Goal: Navigation & Orientation: Understand site structure

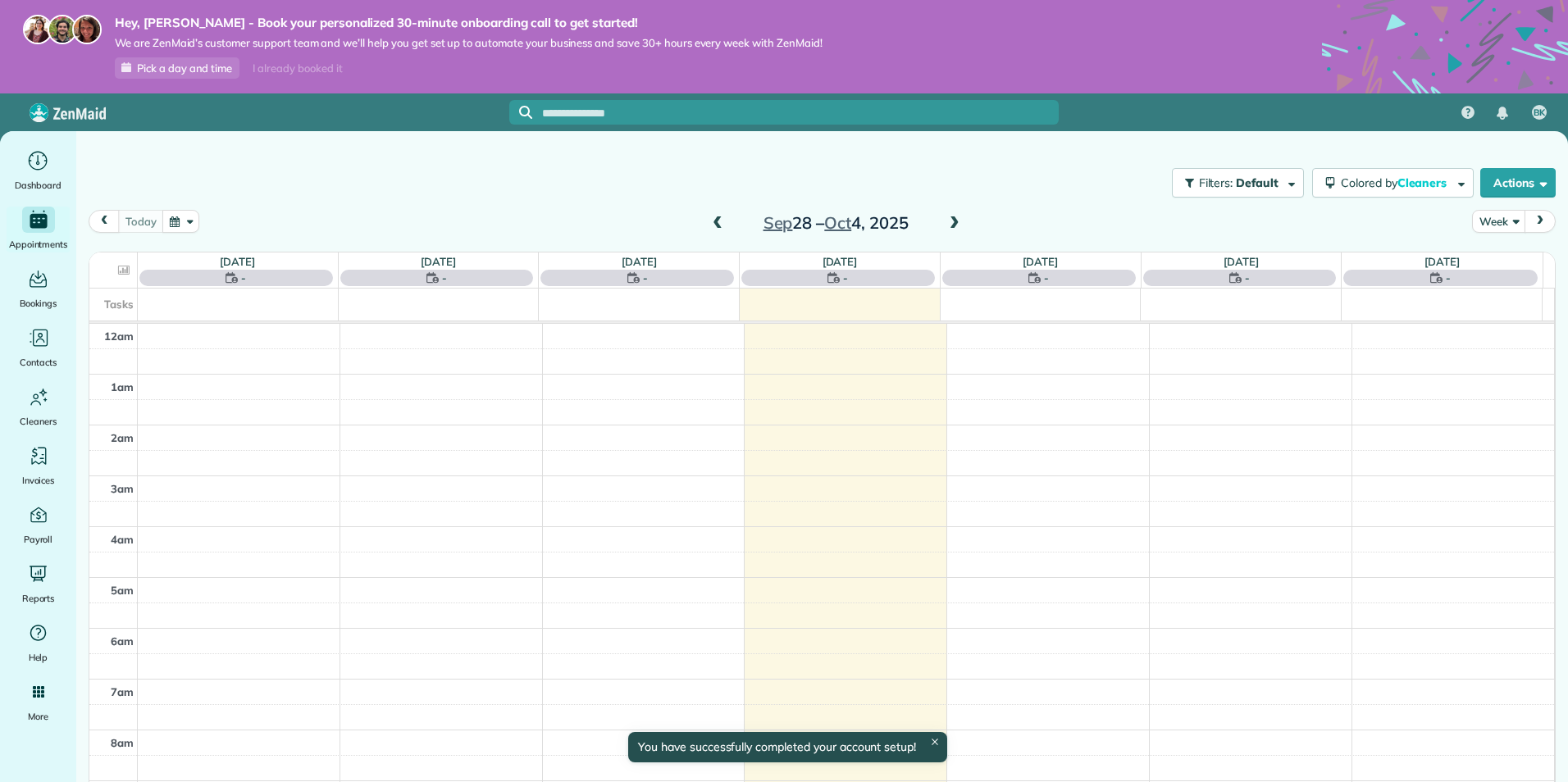
scroll to position [356, 0]
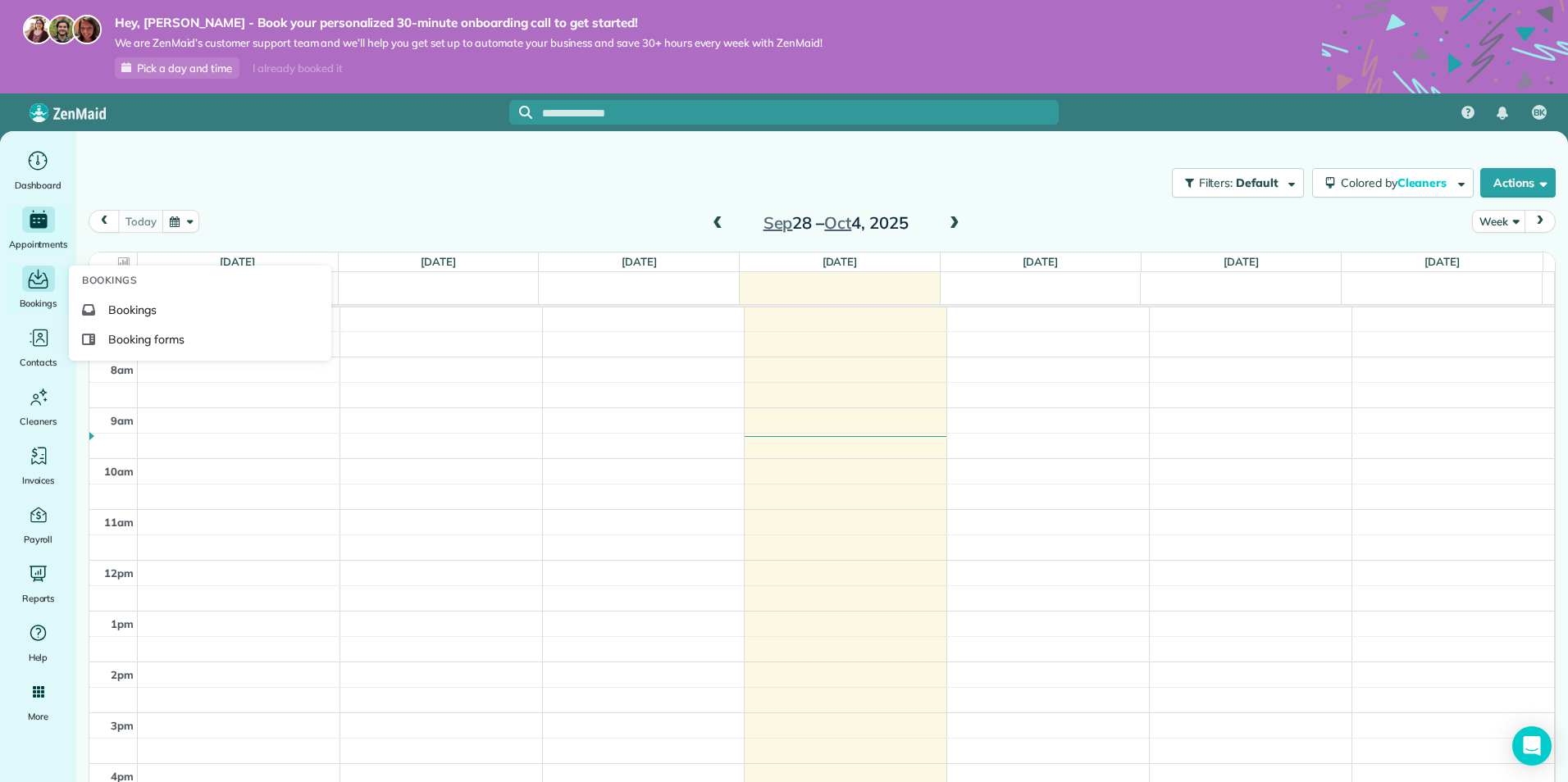
click at [22, 281] on div "Main" at bounding box center [38, 279] width 32 height 27
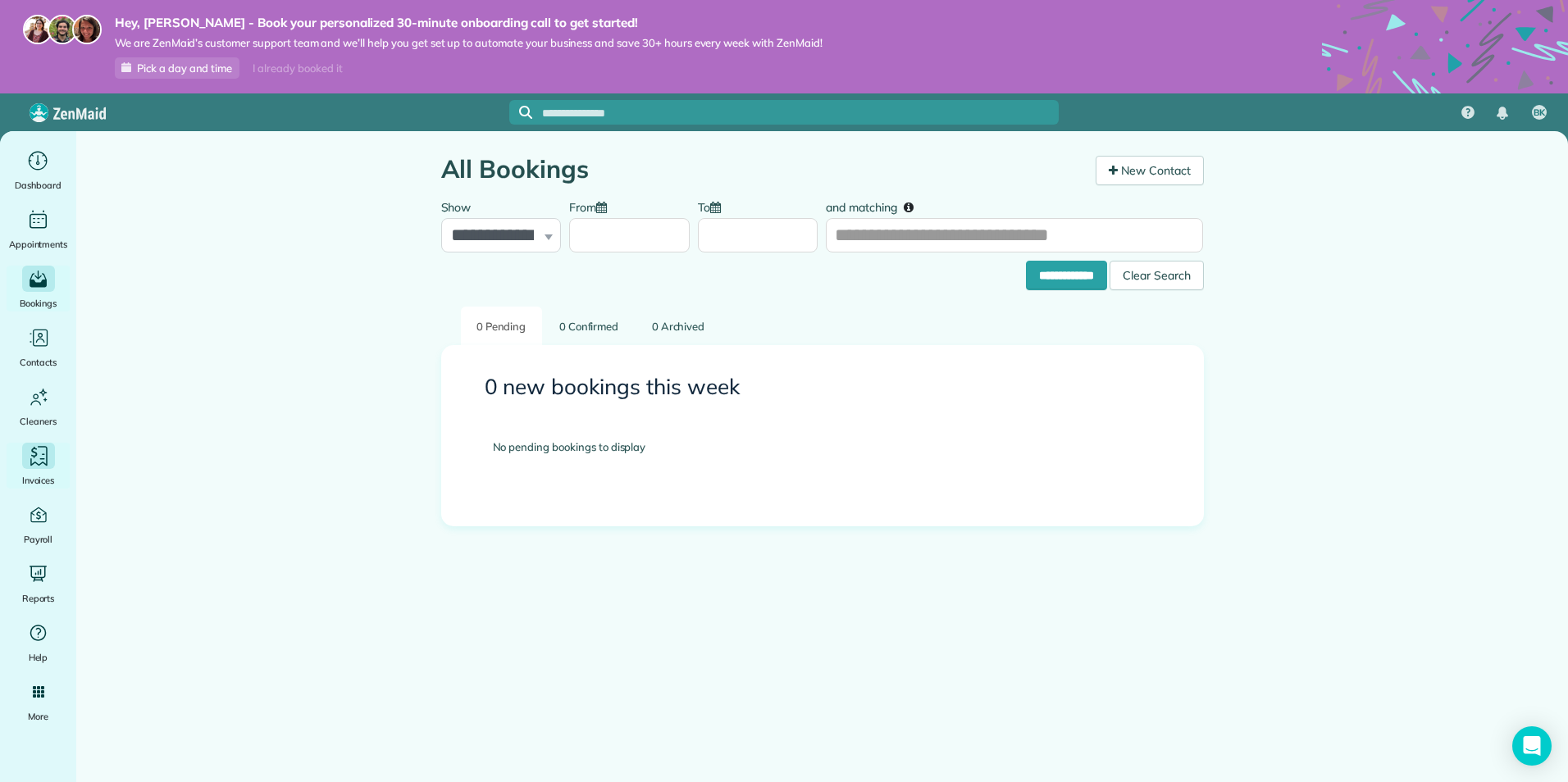
click at [39, 460] on icon "Main" at bounding box center [39, 457] width 25 height 25
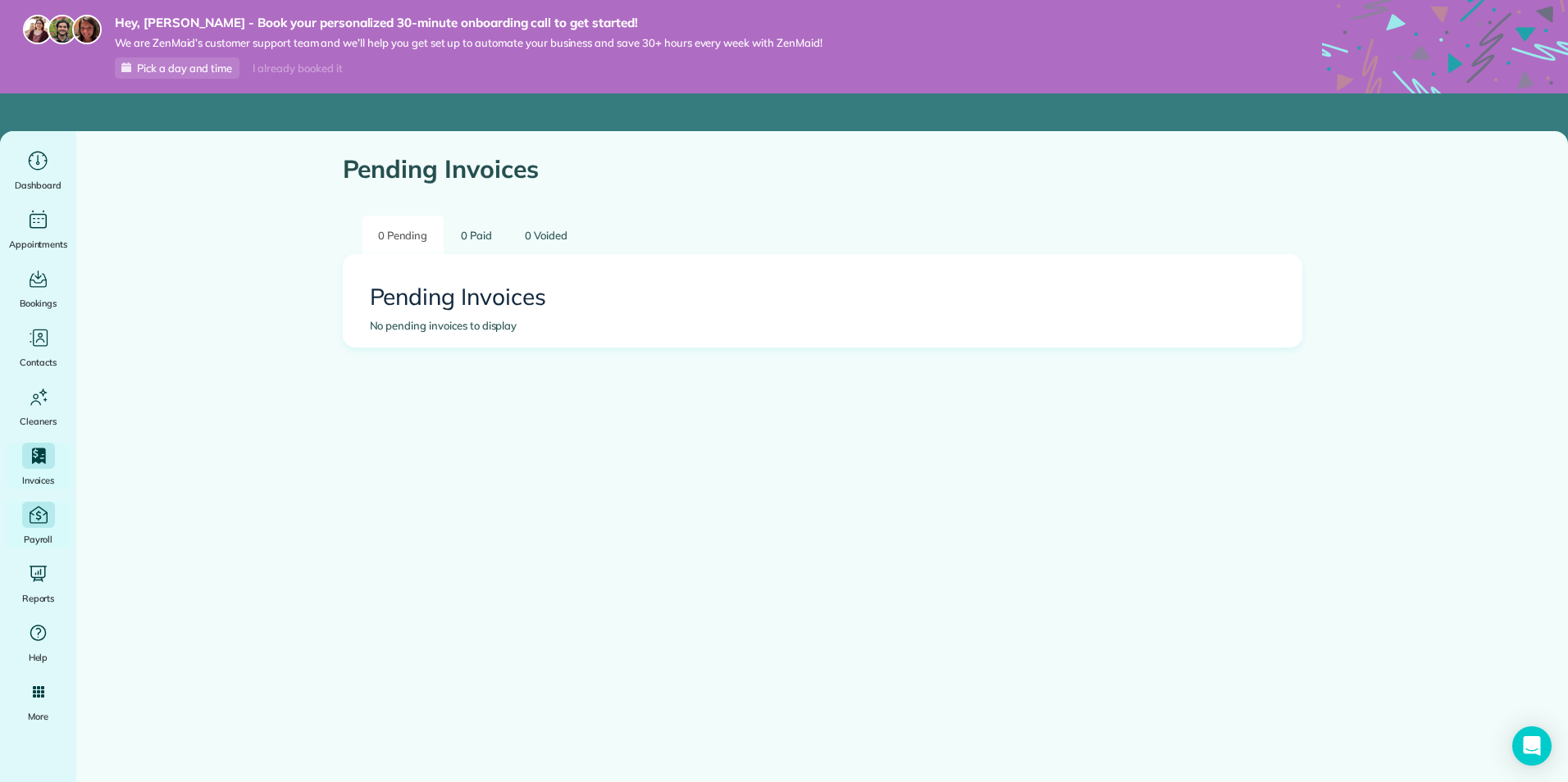
click at [42, 540] on span "Payroll" at bounding box center [38, 540] width 29 height 17
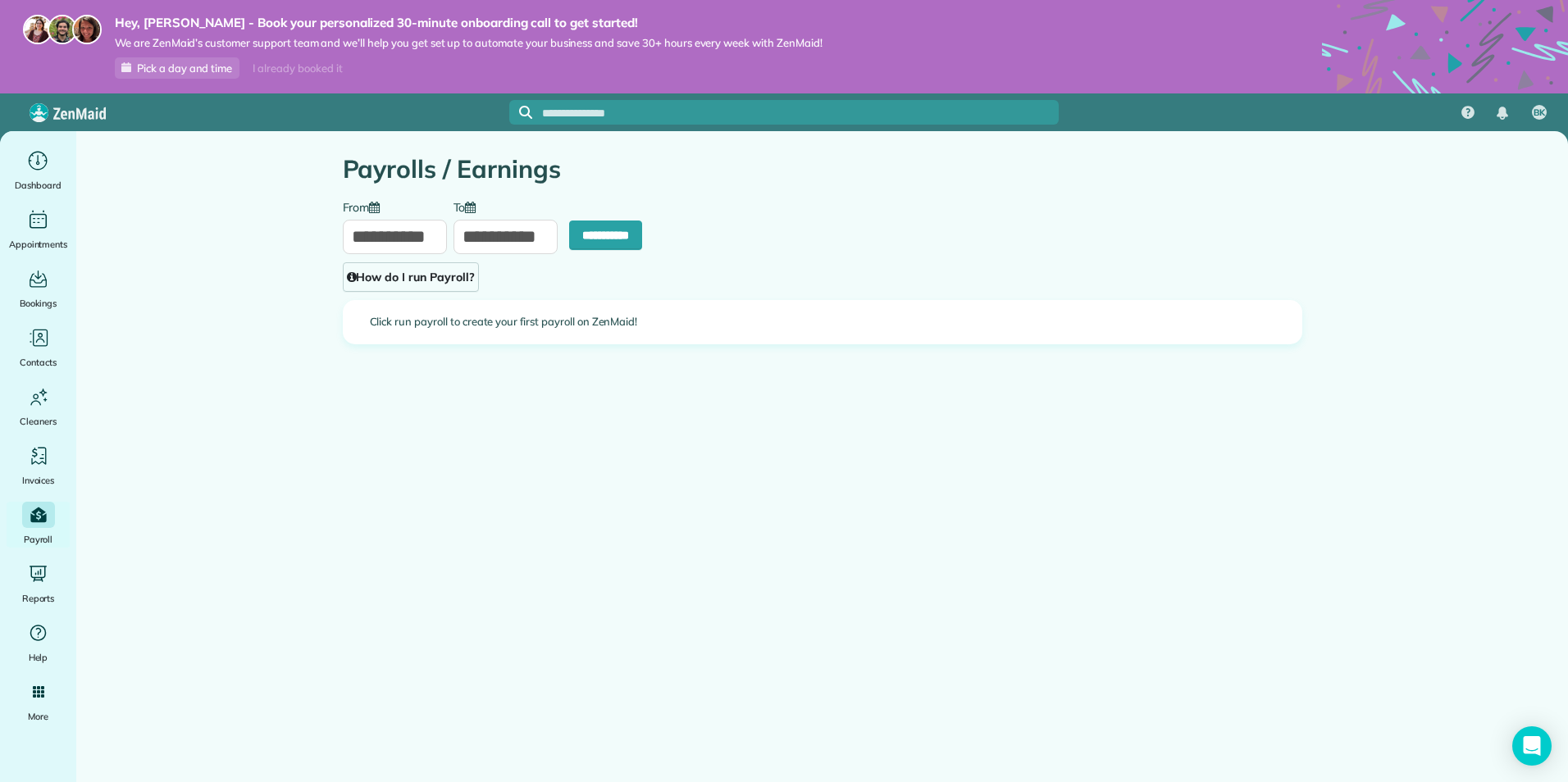
type input "**********"
click at [47, 173] on div "Main" at bounding box center [38, 161] width 32 height 27
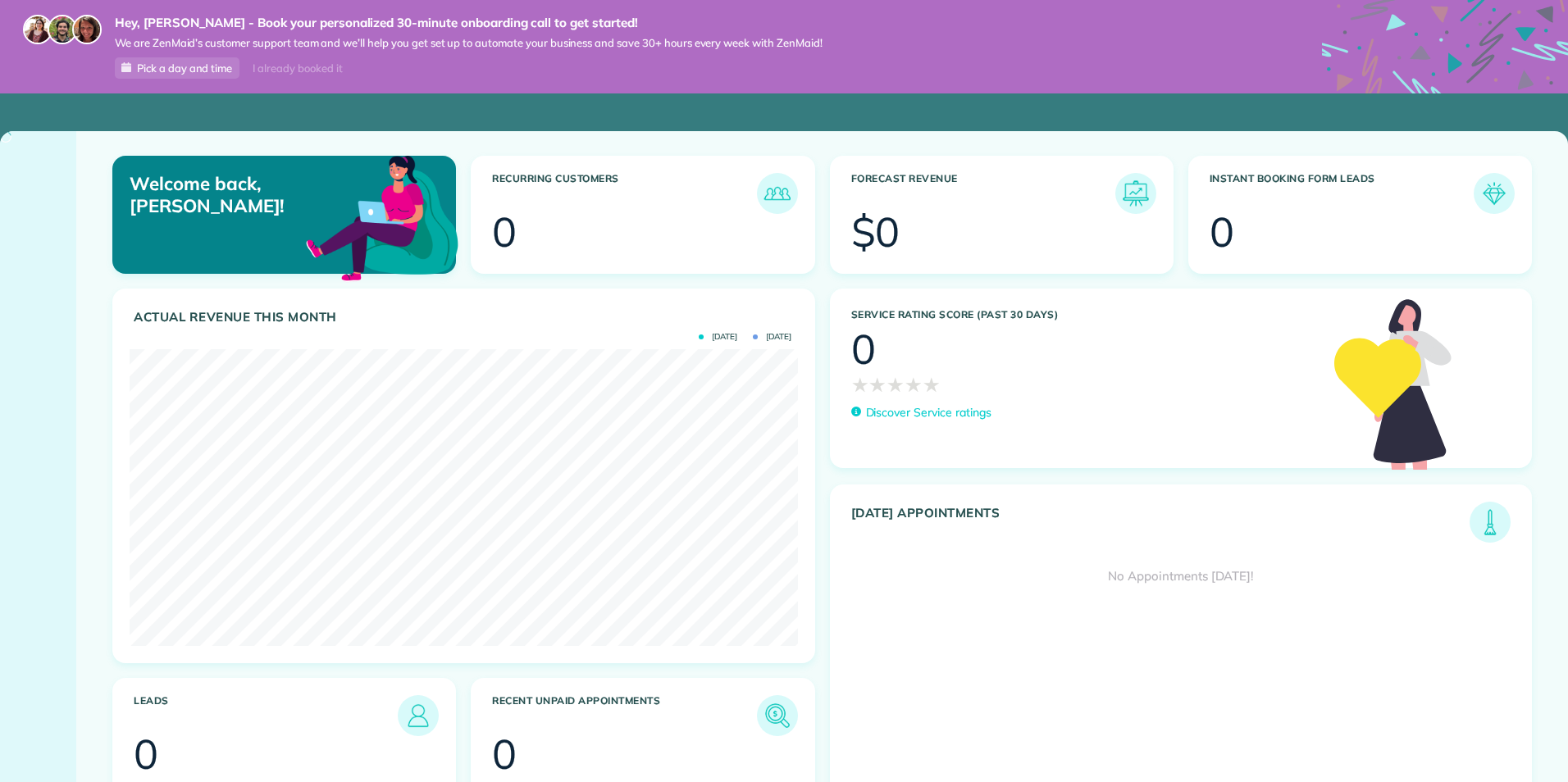
scroll to position [296, 668]
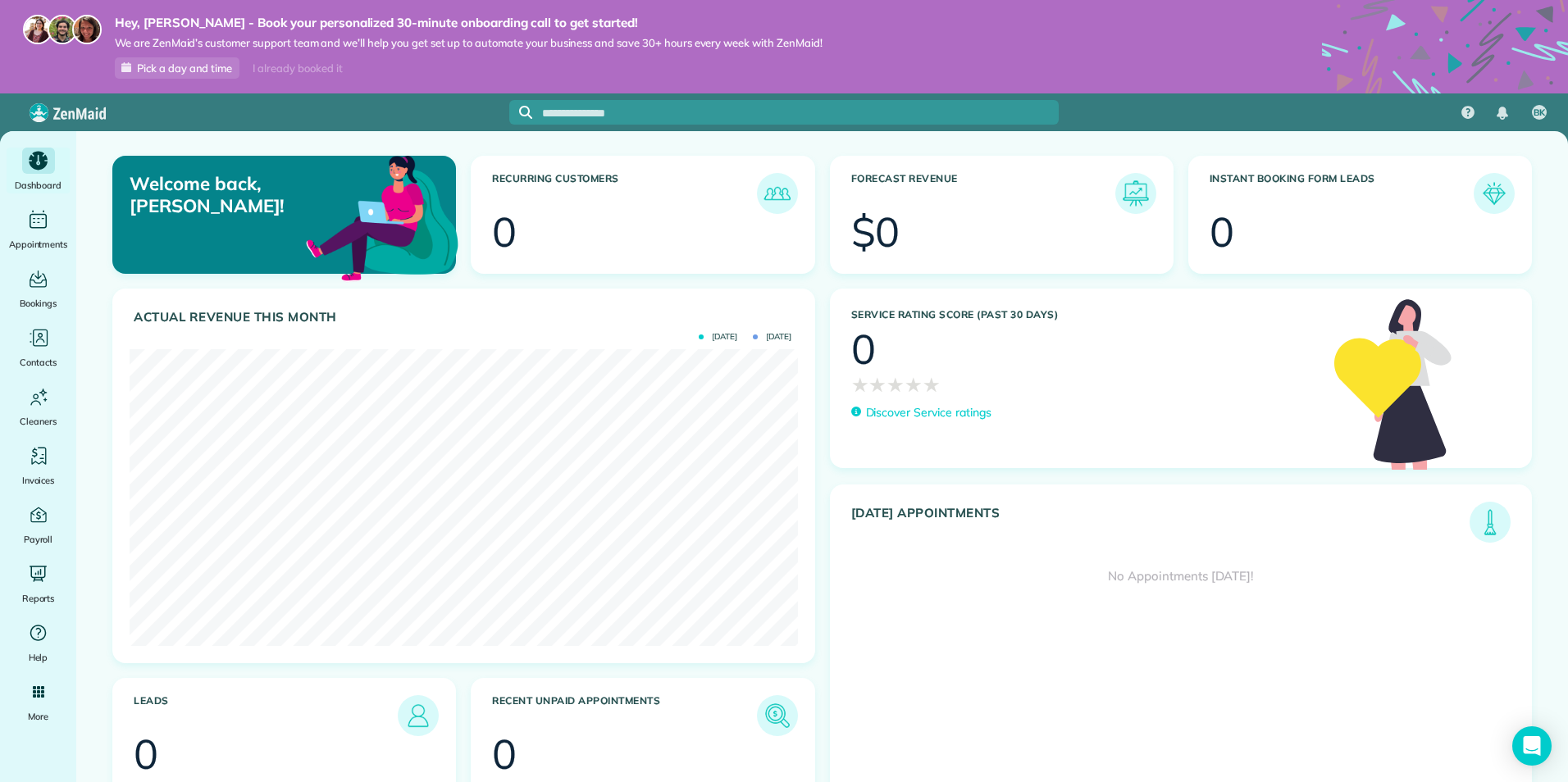
click at [153, 69] on span "Pick a day and time" at bounding box center [184, 68] width 95 height 13
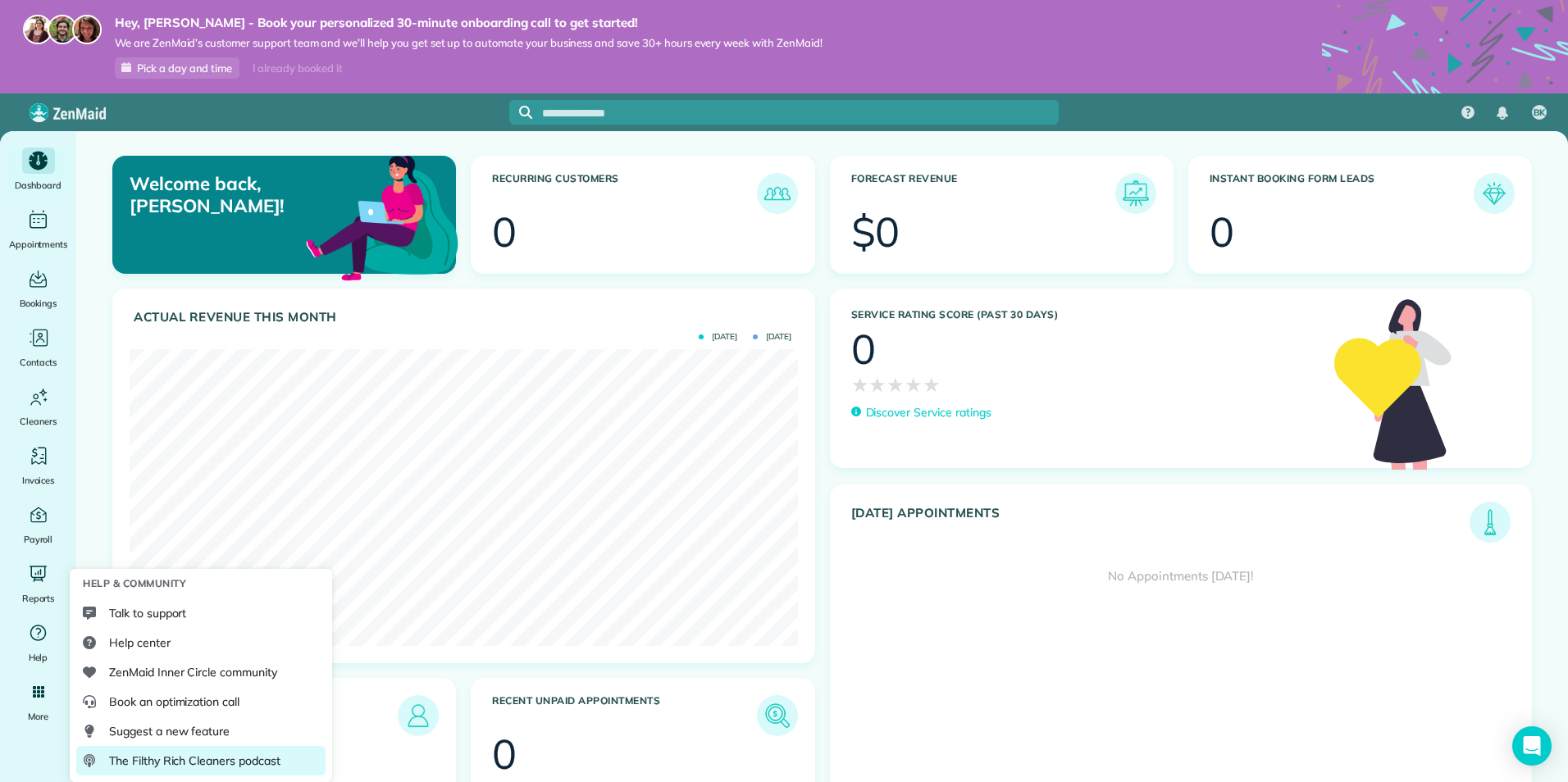
click at [191, 763] on span "The Filthy Rich Cleaners podcast" at bounding box center [195, 761] width 172 height 17
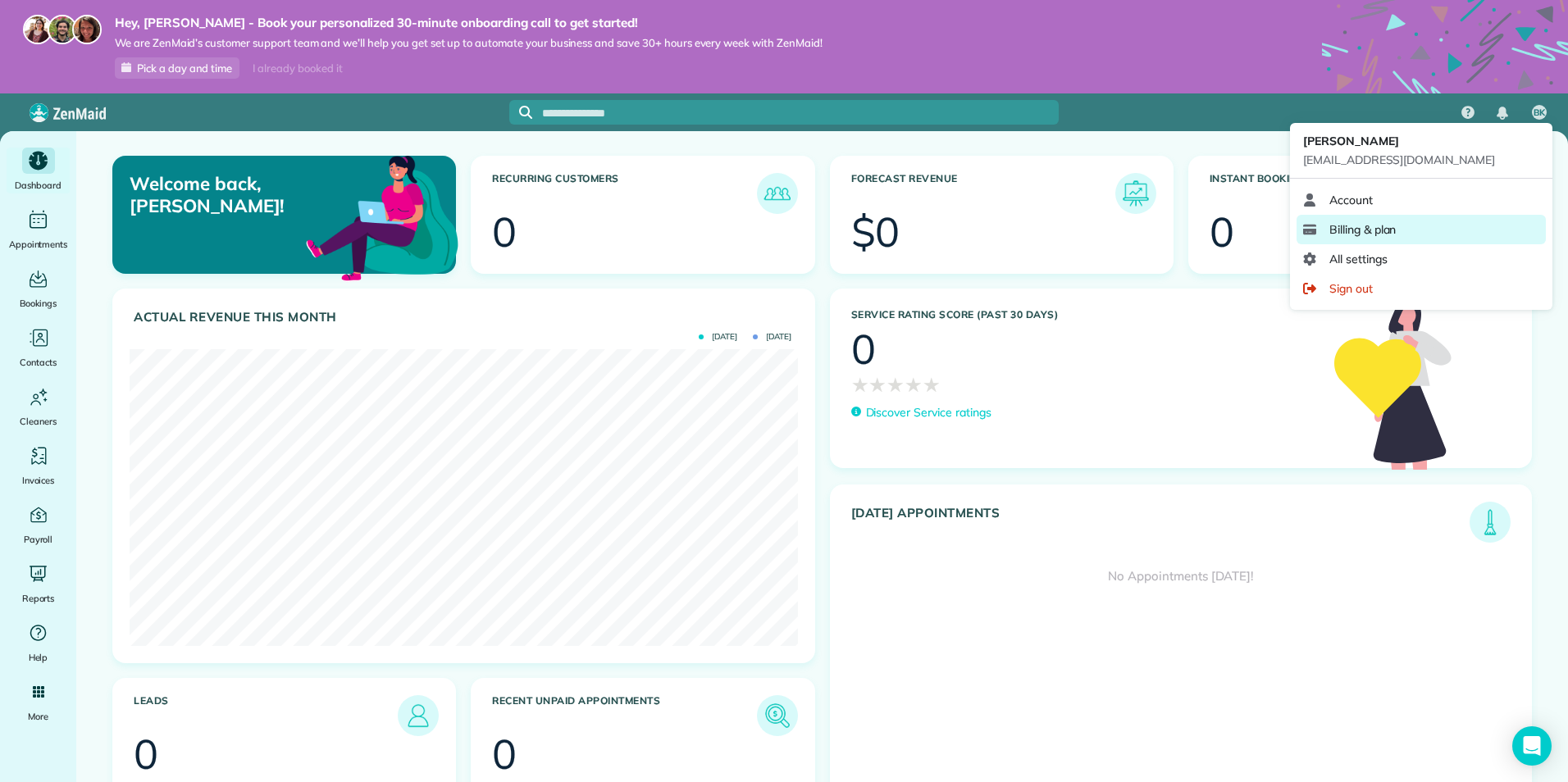
click at [1365, 223] on span "Billing & plan" at bounding box center [1362, 230] width 67 height 17
